Goal: Register for event/course

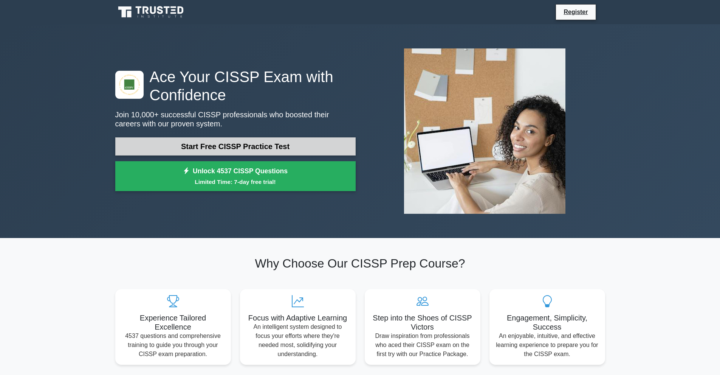
click at [245, 146] on link "Start Free CISSP Practice Test" at bounding box center [235, 146] width 241 height 18
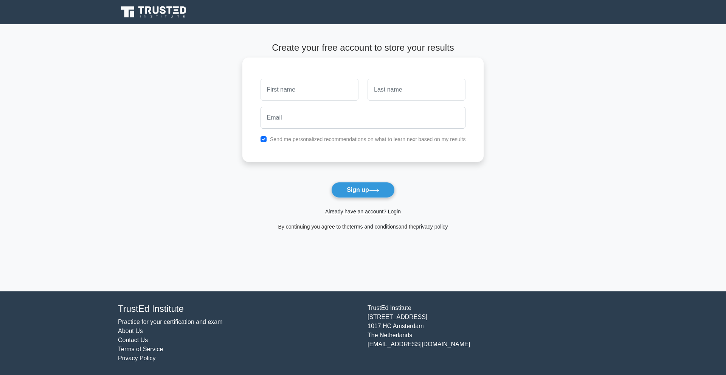
click at [301, 95] on input "text" at bounding box center [310, 90] width 98 height 22
type input "P"
